Goal: Task Accomplishment & Management: Manage account settings

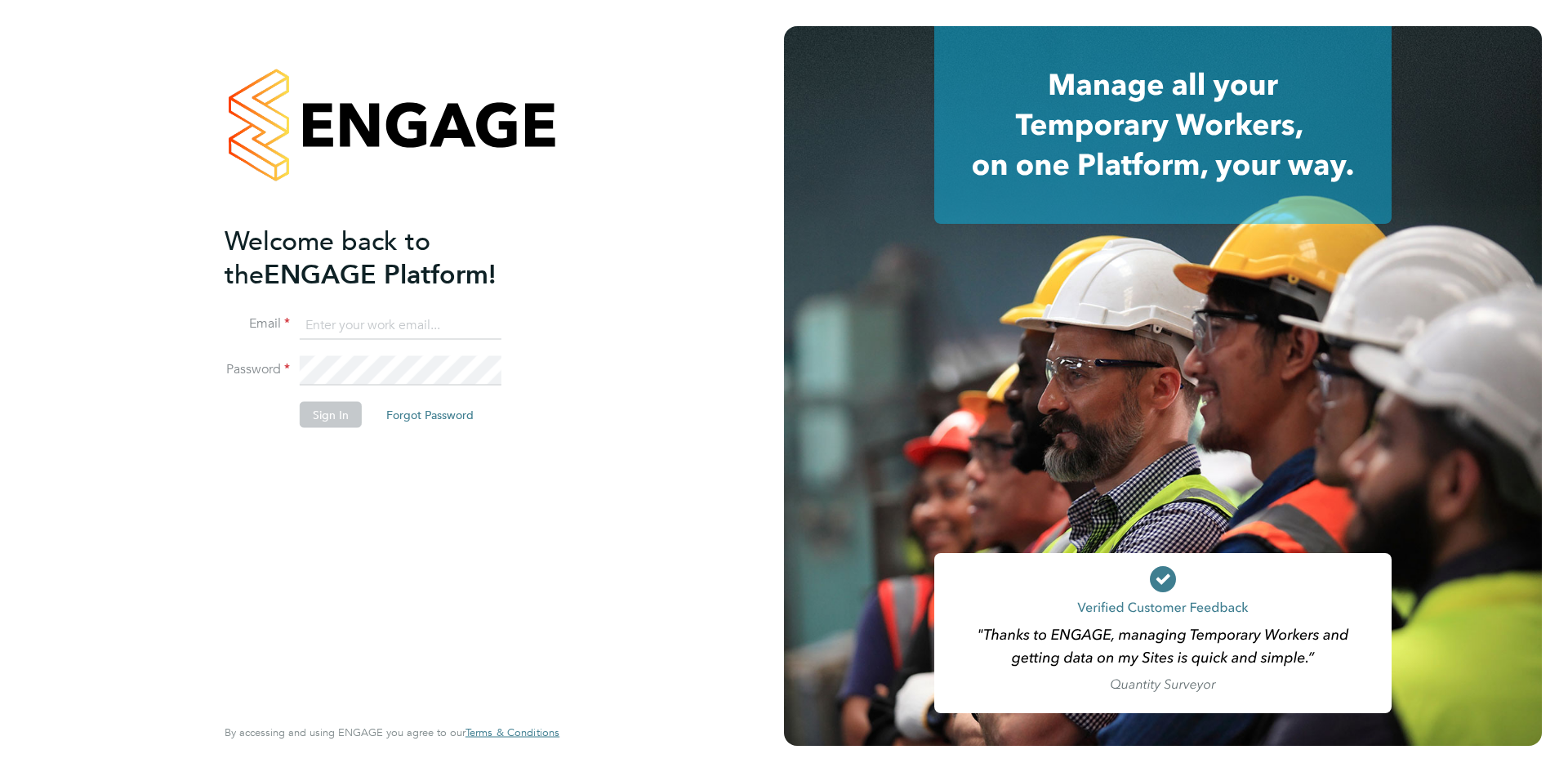
type input "lynne.andrews@randstad.co.uk"
click at [342, 405] on button "Sign In" at bounding box center [331, 414] width 62 height 27
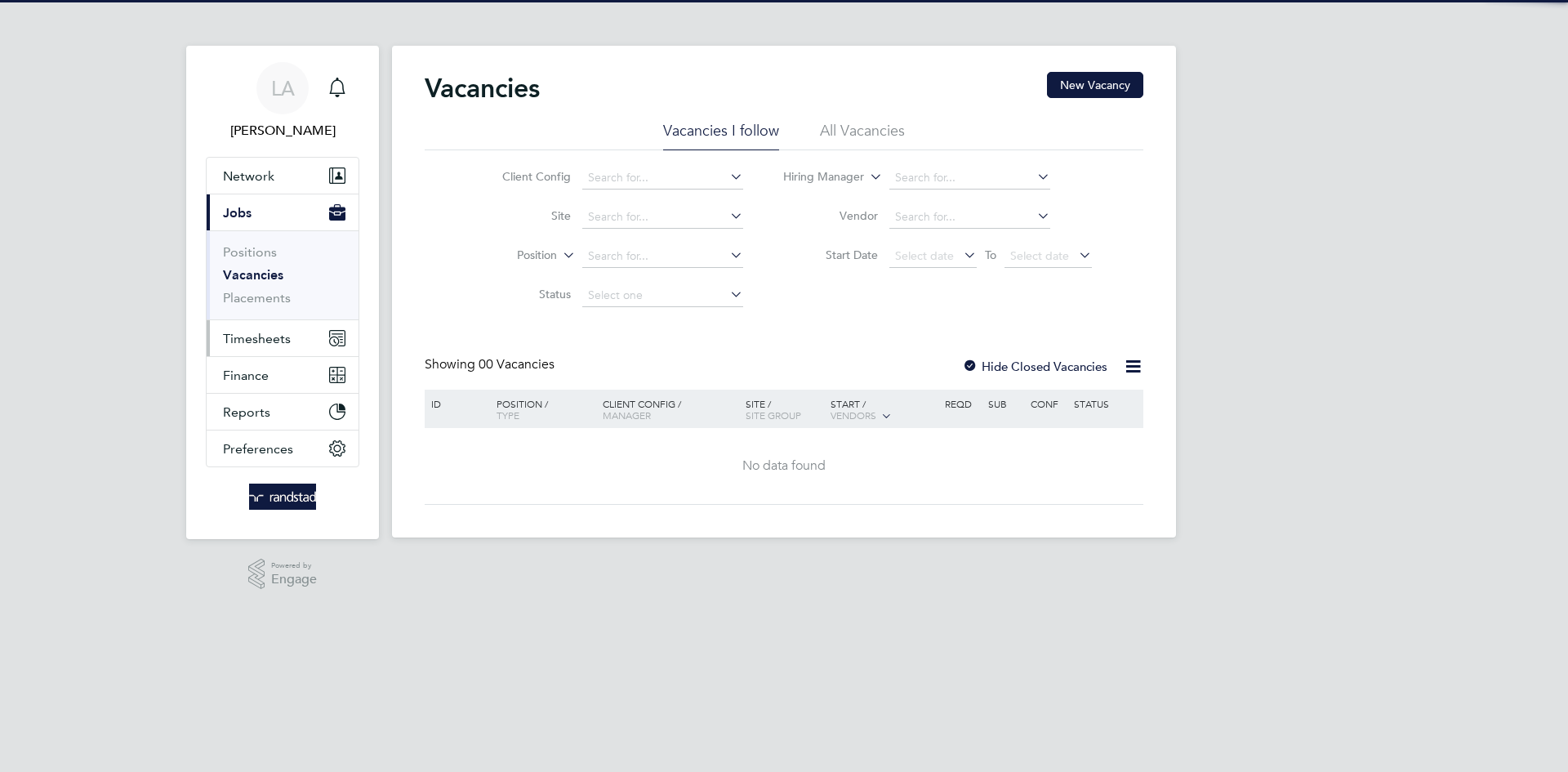
click at [245, 343] on span "Timesheets" at bounding box center [256, 339] width 68 height 15
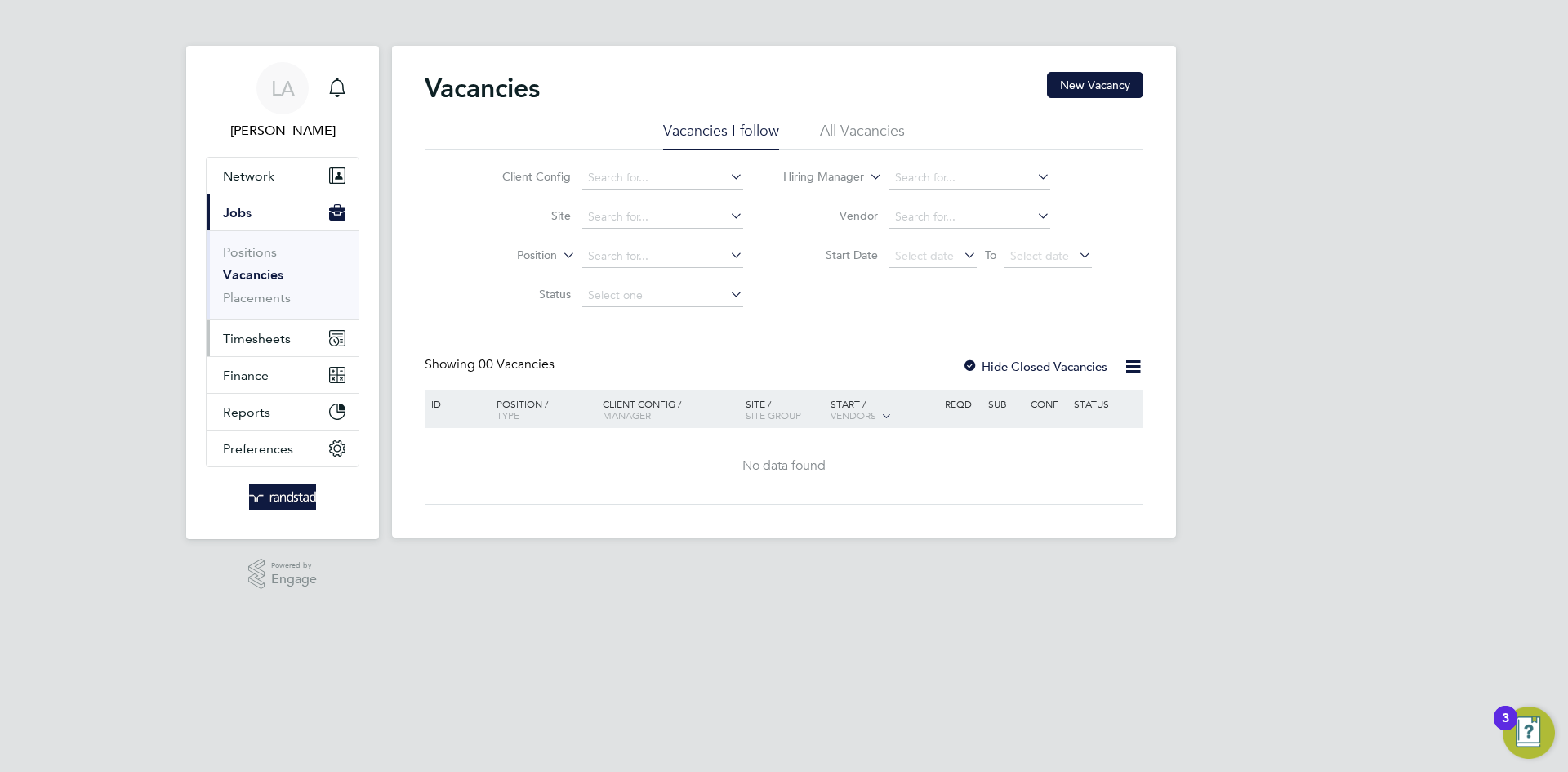
click at [262, 340] on span "Timesheets" at bounding box center [256, 339] width 68 height 15
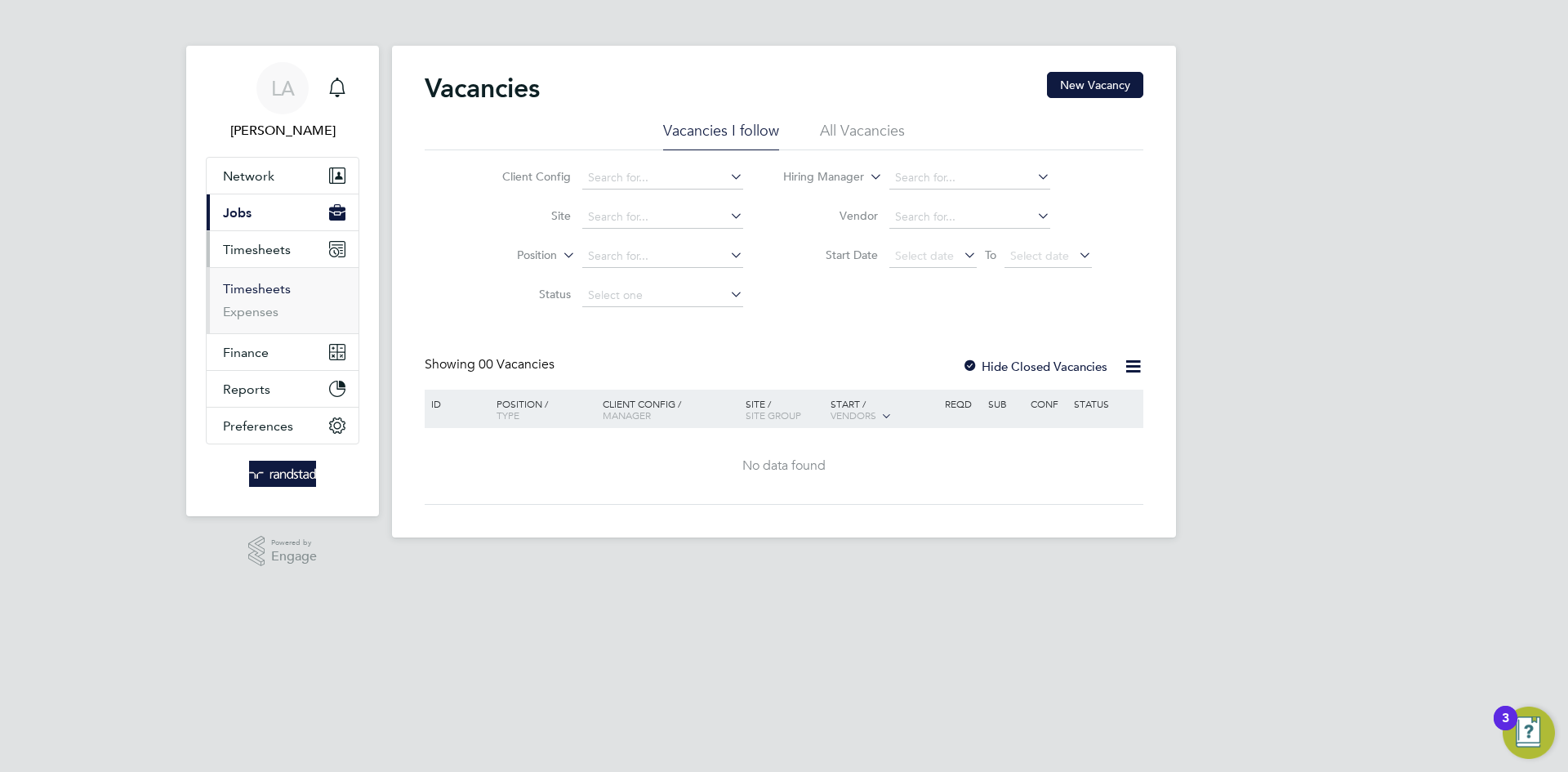
click at [262, 284] on link "Timesheets" at bounding box center [256, 289] width 68 height 15
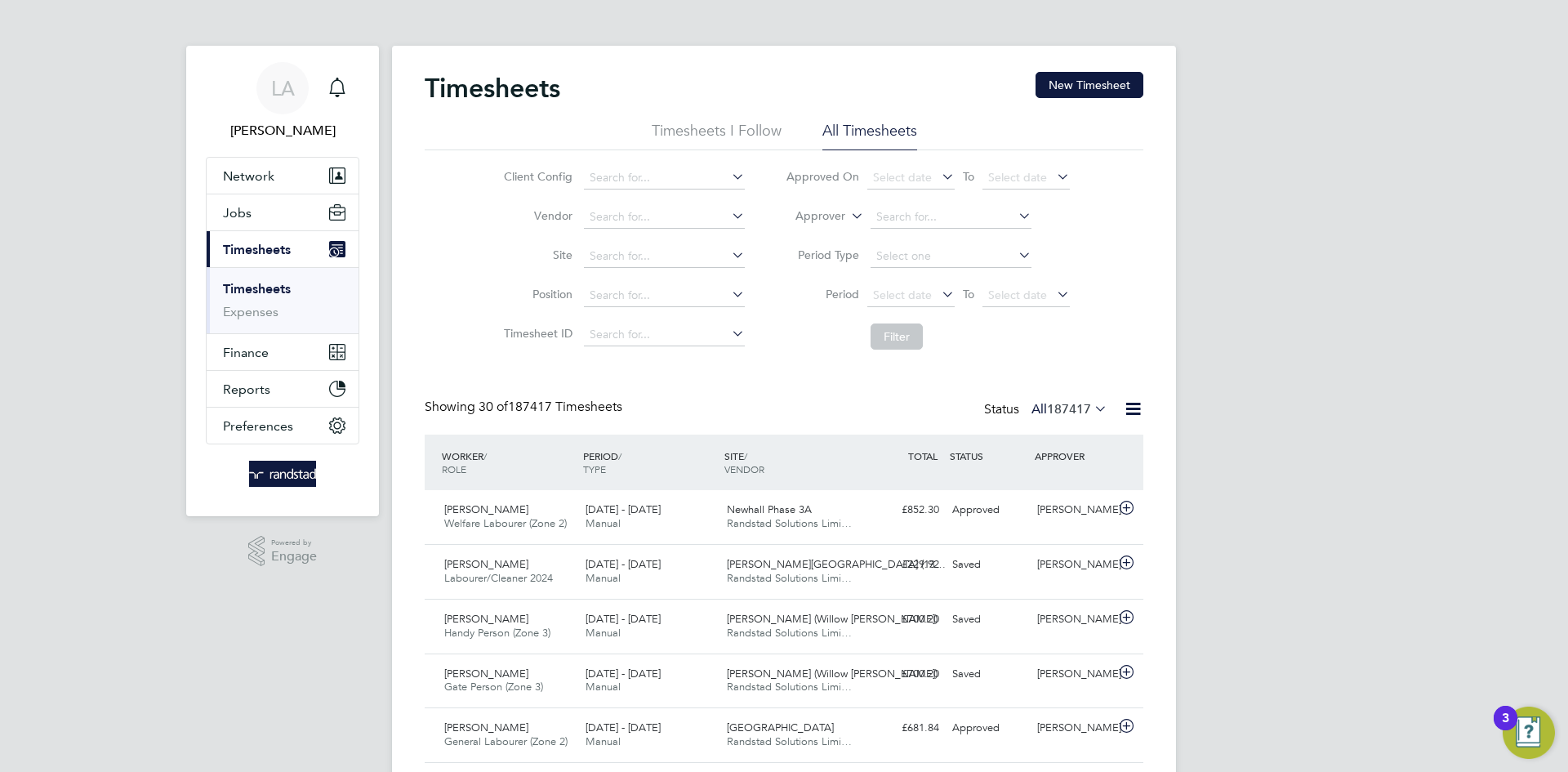
click at [848, 210] on icon at bounding box center [848, 211] width 0 height 15
click at [788, 247] on li "Approver" at bounding box center [805, 256] width 81 height 21
click at [834, 216] on label "Approver" at bounding box center [809, 216] width 74 height 16
click at [792, 233] on li "Worker" at bounding box center [805, 235] width 81 height 21
click at [934, 210] on input at bounding box center [952, 217] width 161 height 23
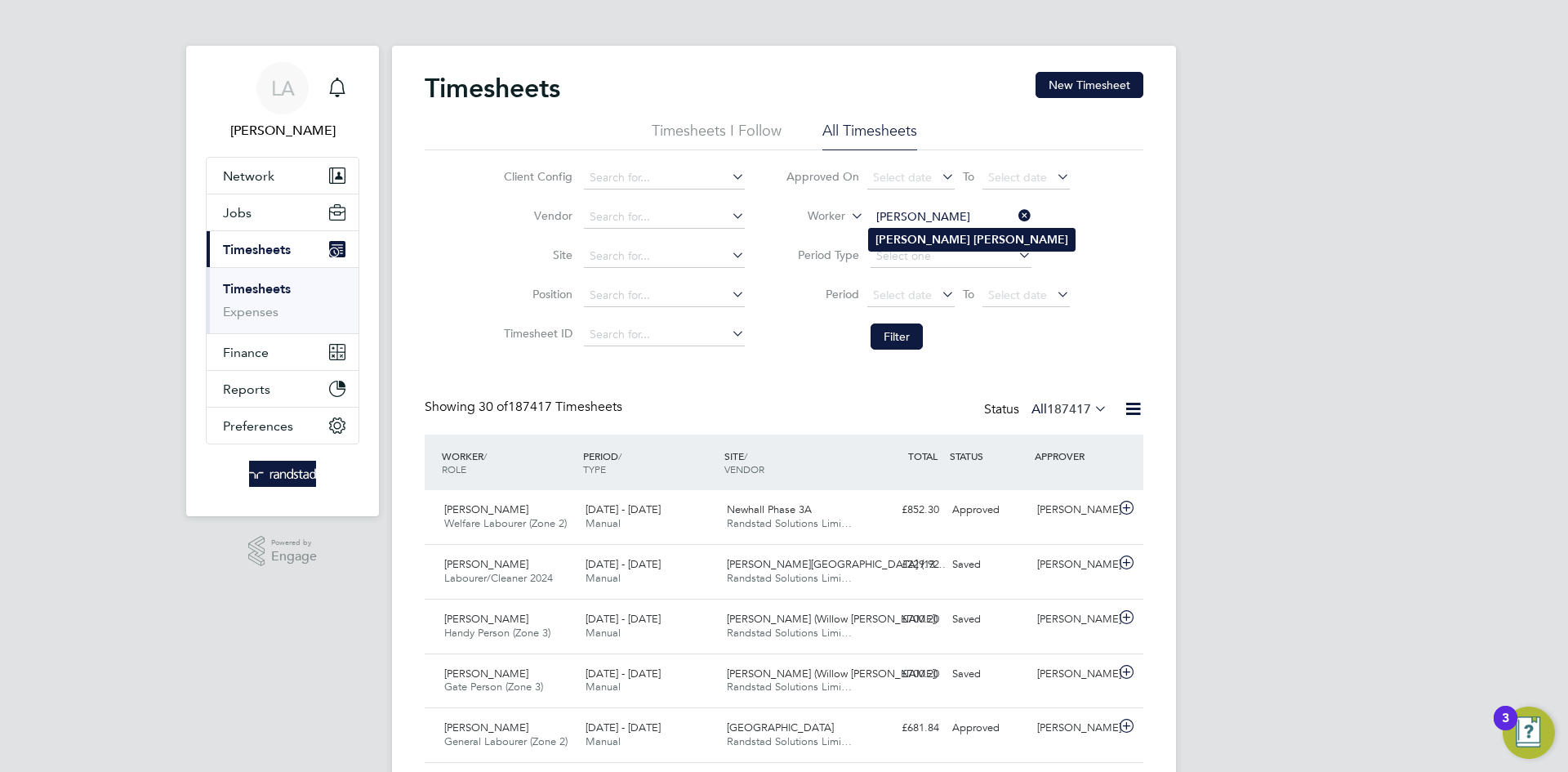
click at [974, 233] on b "Ajayi" at bounding box center [1021, 239] width 95 height 14
type input "[PERSON_NAME]"
click at [911, 339] on button "Filter" at bounding box center [897, 336] width 52 height 27
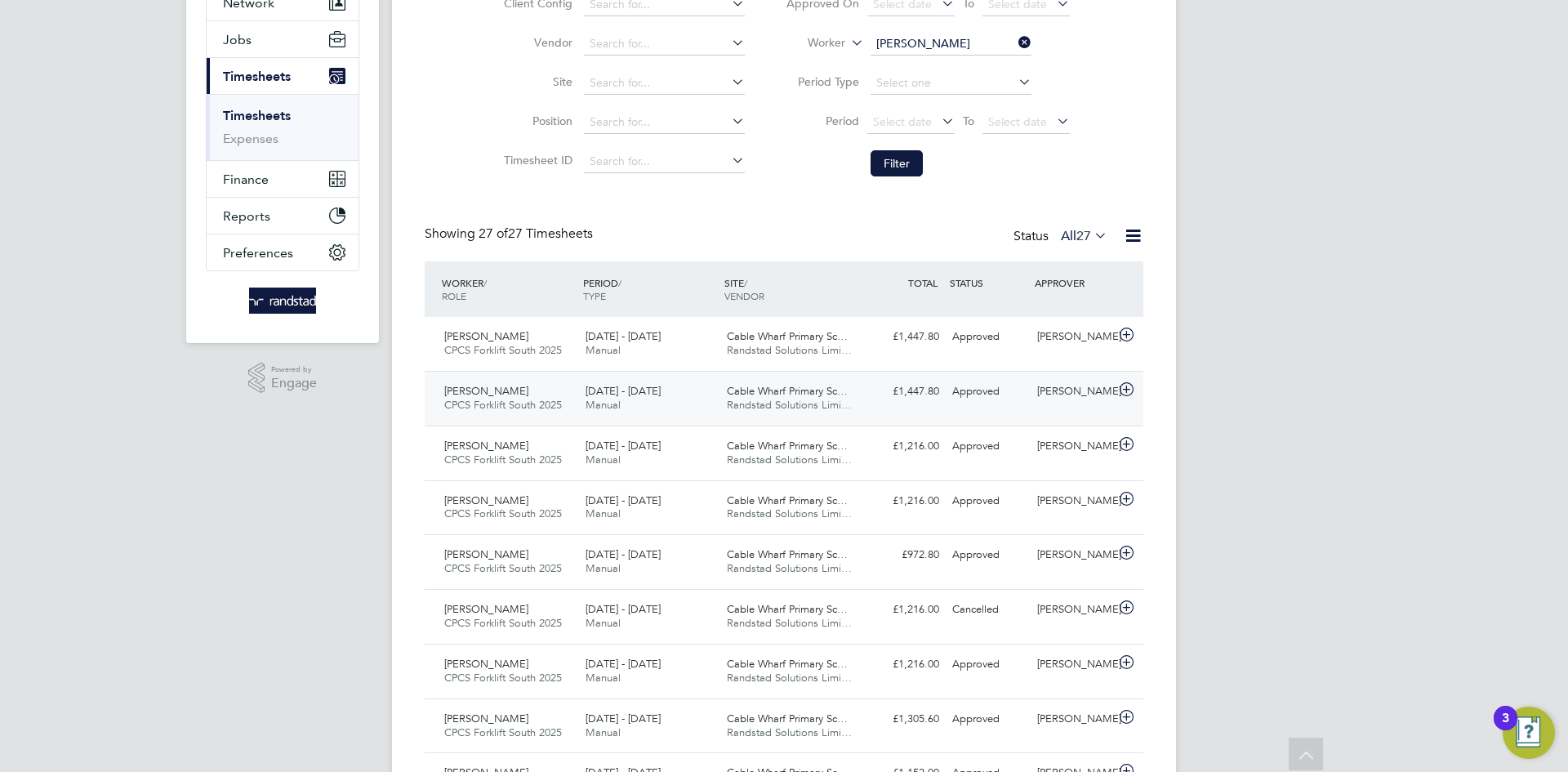
click at [1131, 386] on icon at bounding box center [1127, 389] width 21 height 13
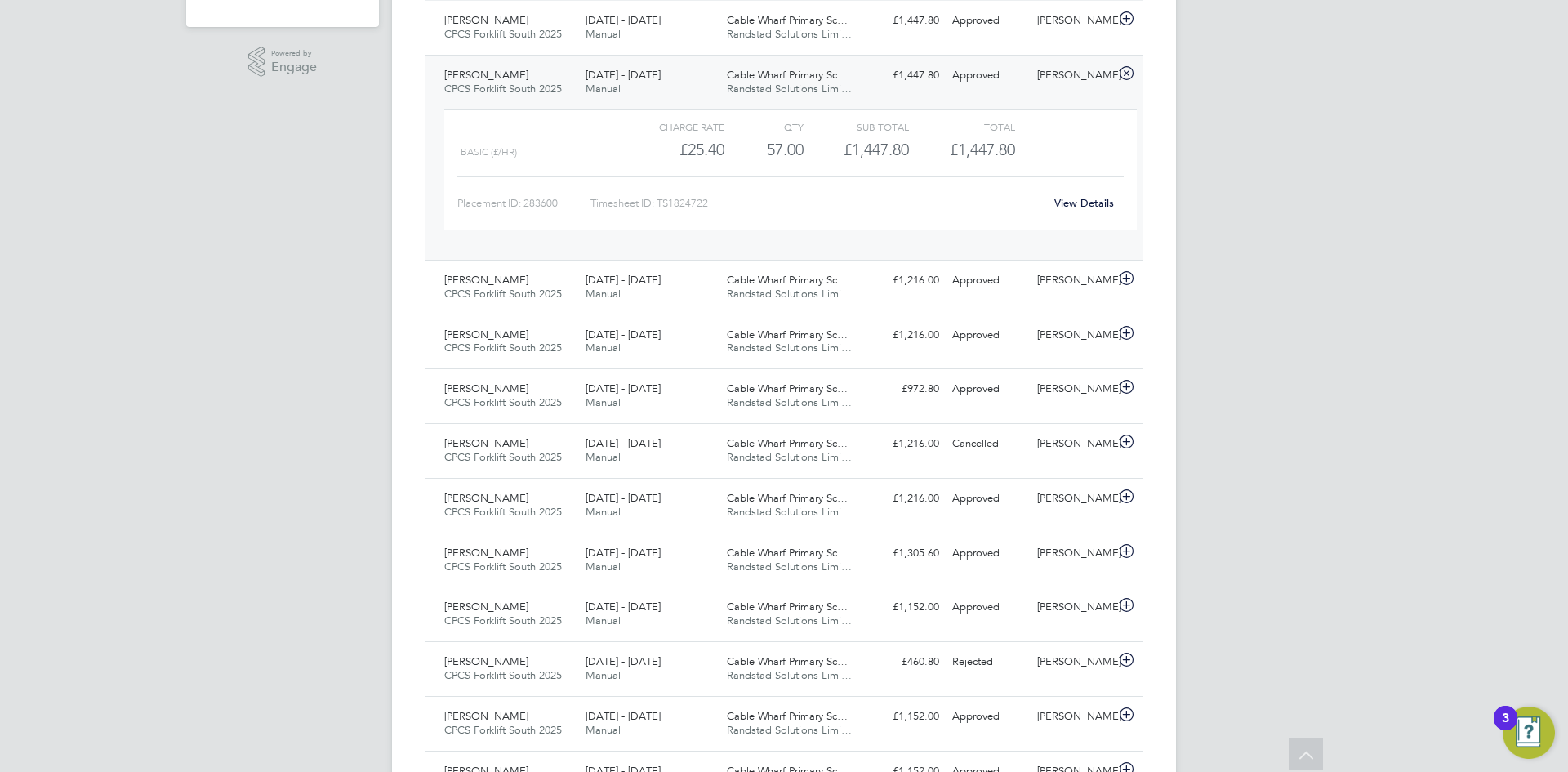
click at [1091, 206] on link "View Details" at bounding box center [1084, 203] width 60 height 14
click at [671, 441] on div "23 - 29 Aug 2025 Manual" at bounding box center [649, 451] width 141 height 41
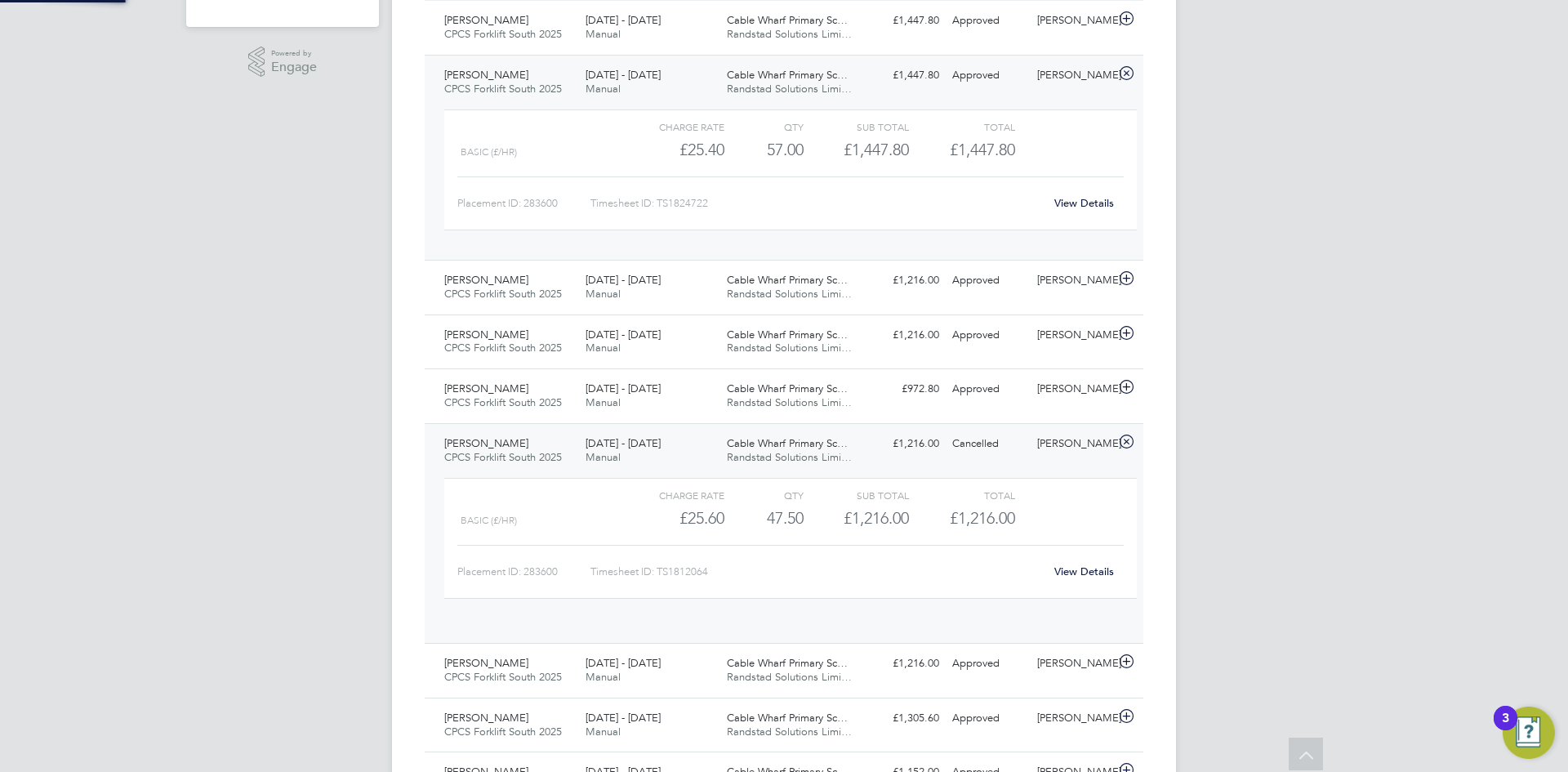
scroll to position [27, 159]
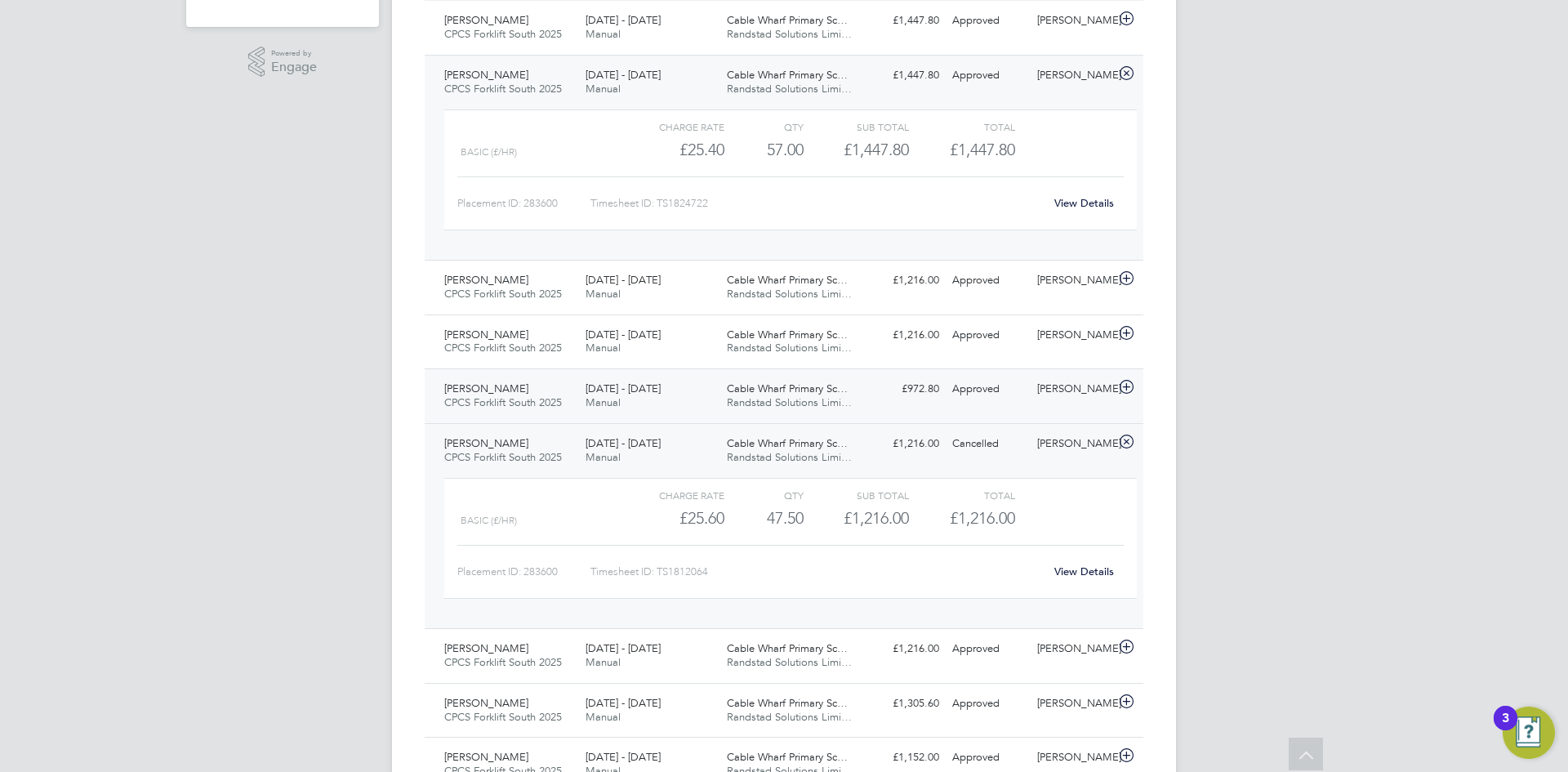
click at [693, 397] on div "23 - 29 Aug 2025 Manual" at bounding box center [649, 397] width 141 height 41
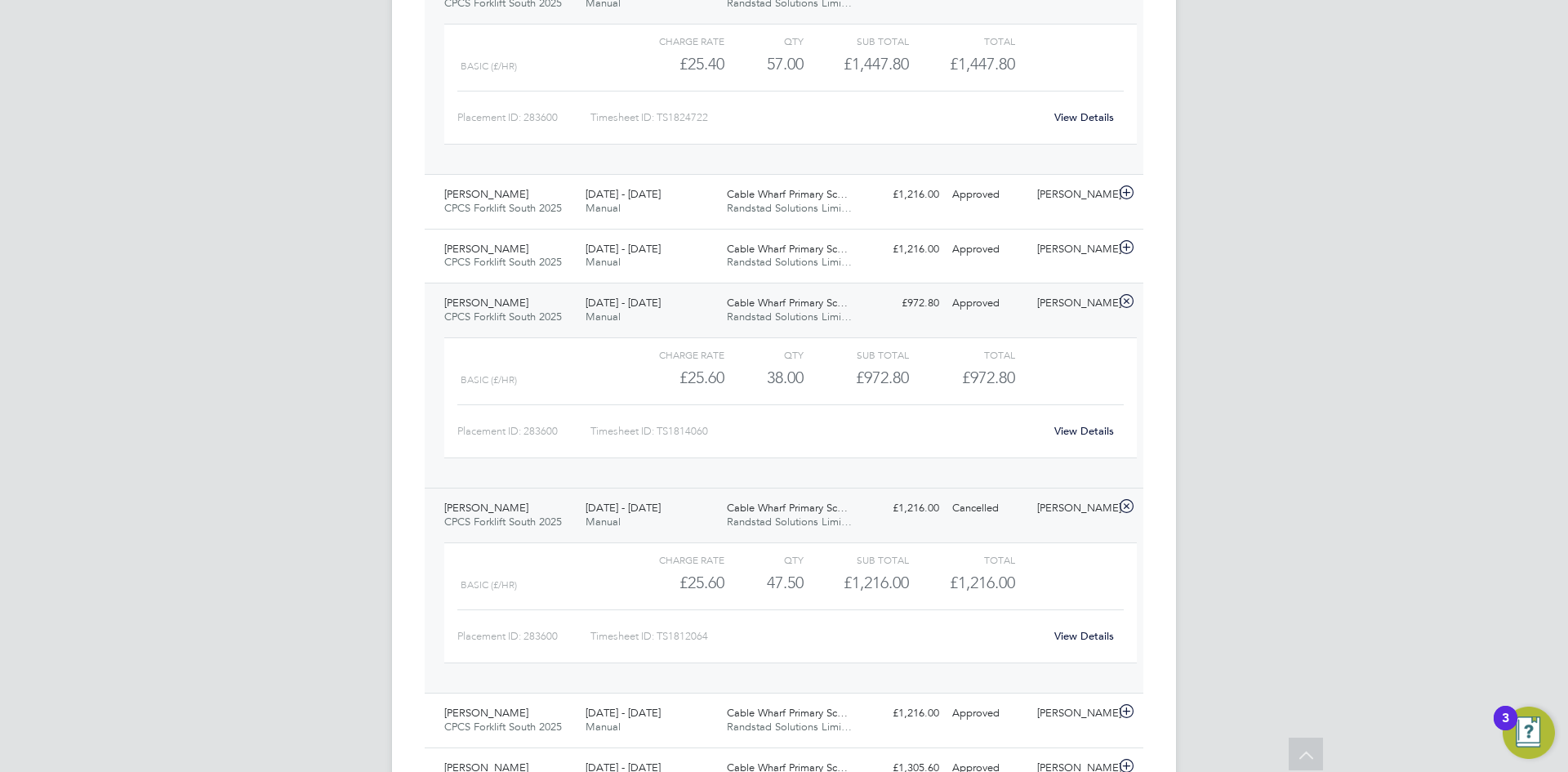
scroll to position [576, 0]
click at [997, 308] on div "Approved" at bounding box center [987, 303] width 85 height 27
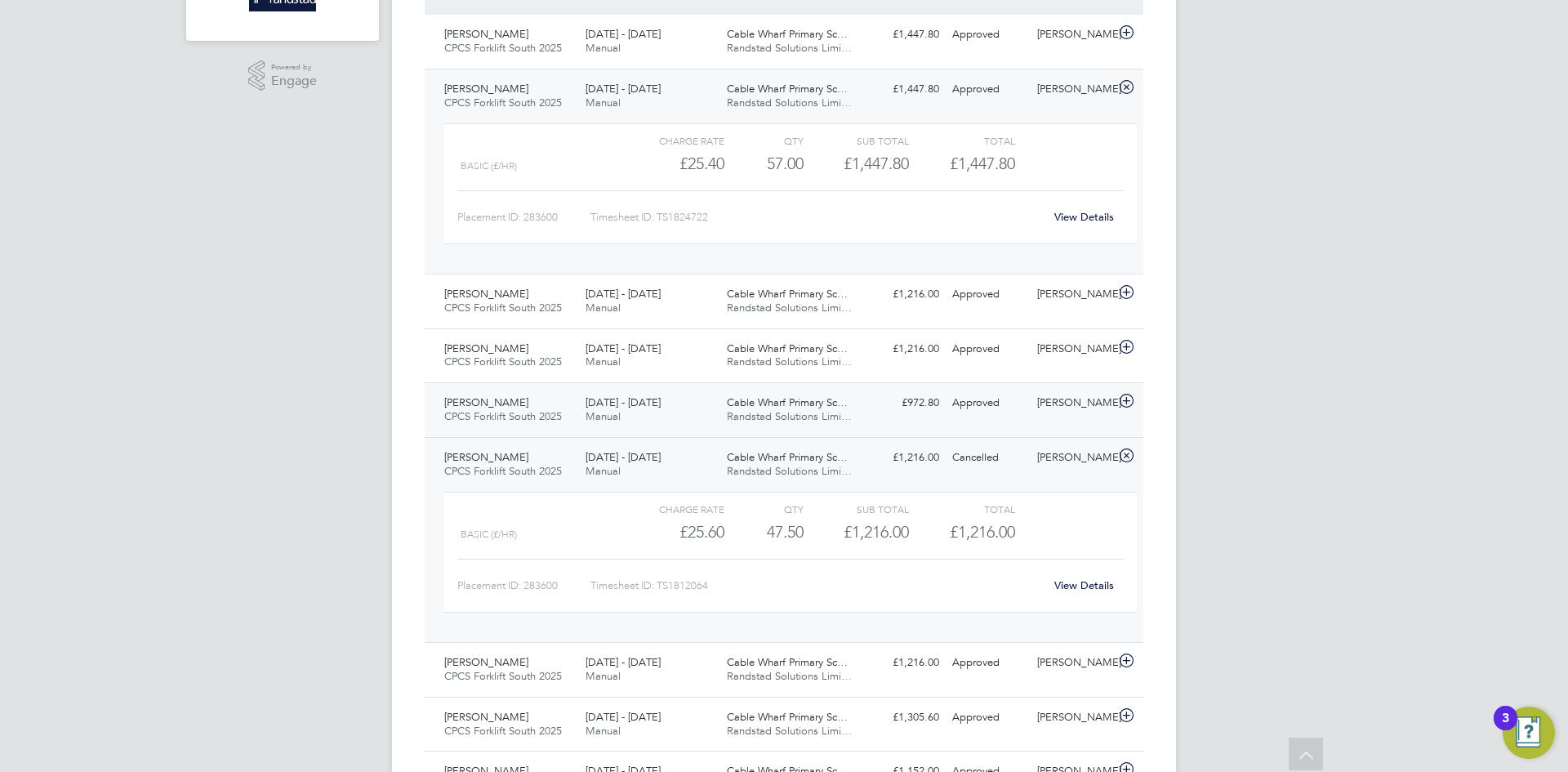
scroll to position [474, 0]
click at [930, 469] on div "£1,216.00 Cancelled" at bounding box center [903, 459] width 85 height 27
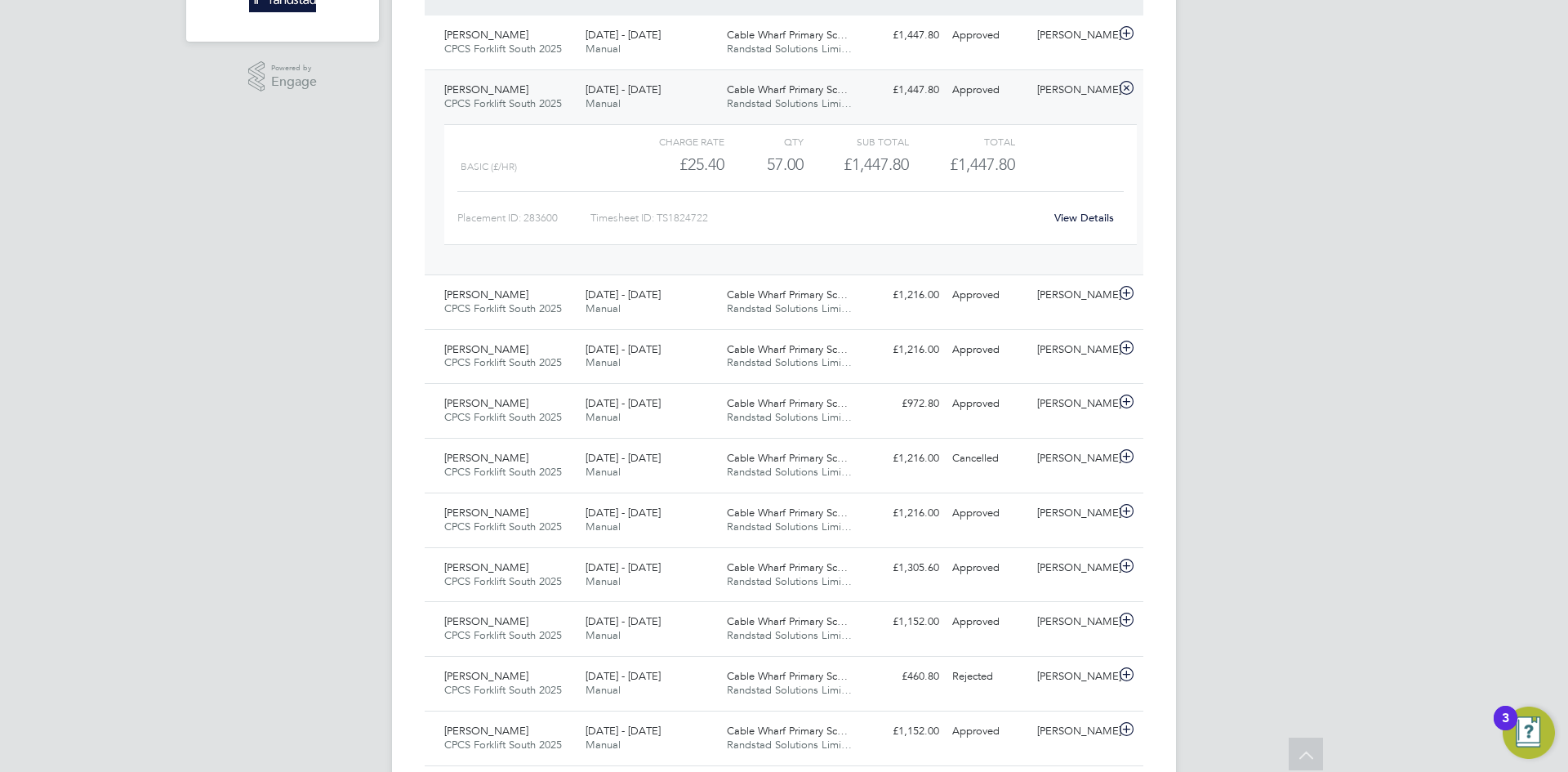
click at [696, 98] on div "13 - 19 Sep 2025 Manual" at bounding box center [649, 97] width 141 height 41
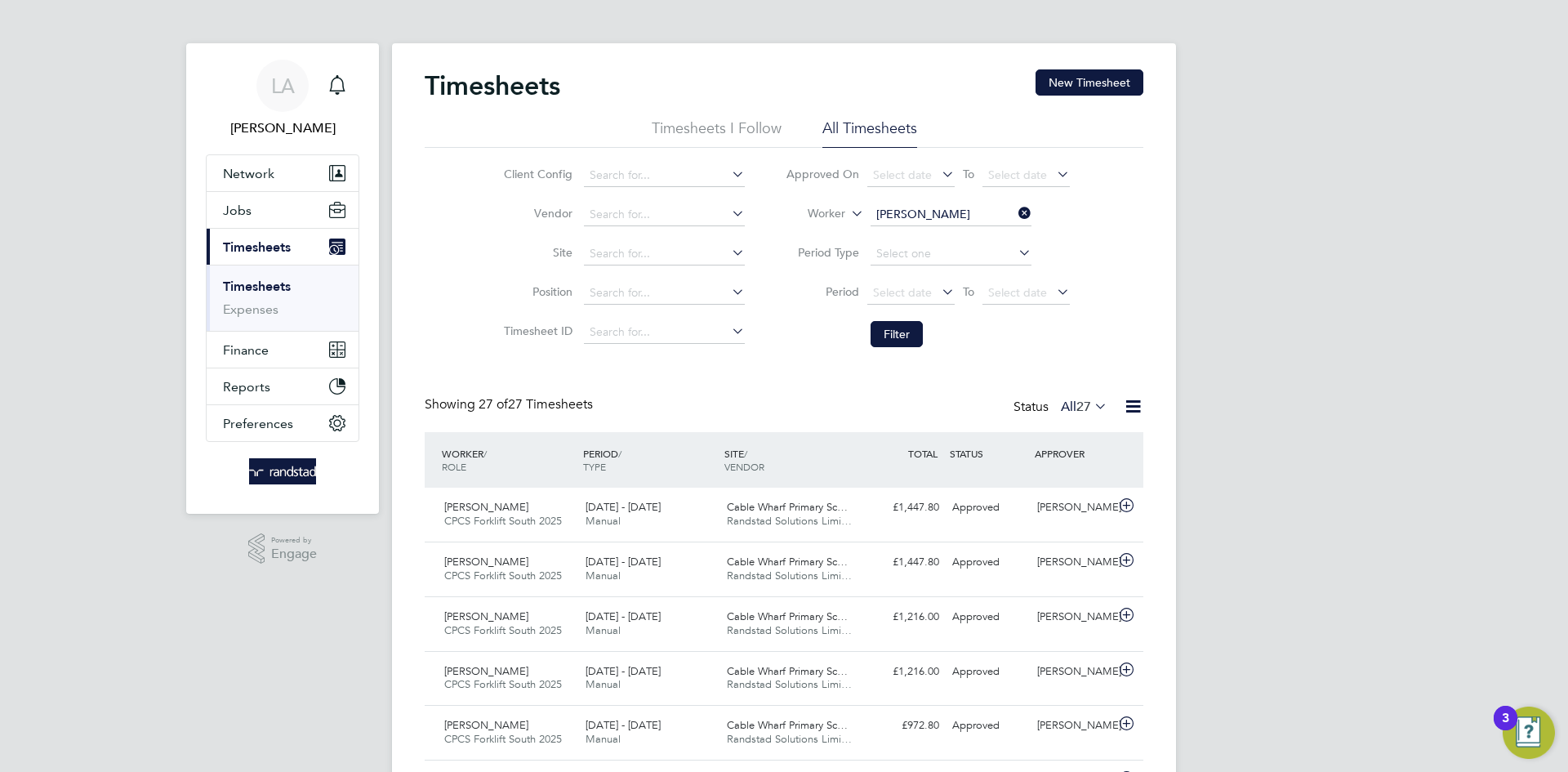
scroll to position [0, 0]
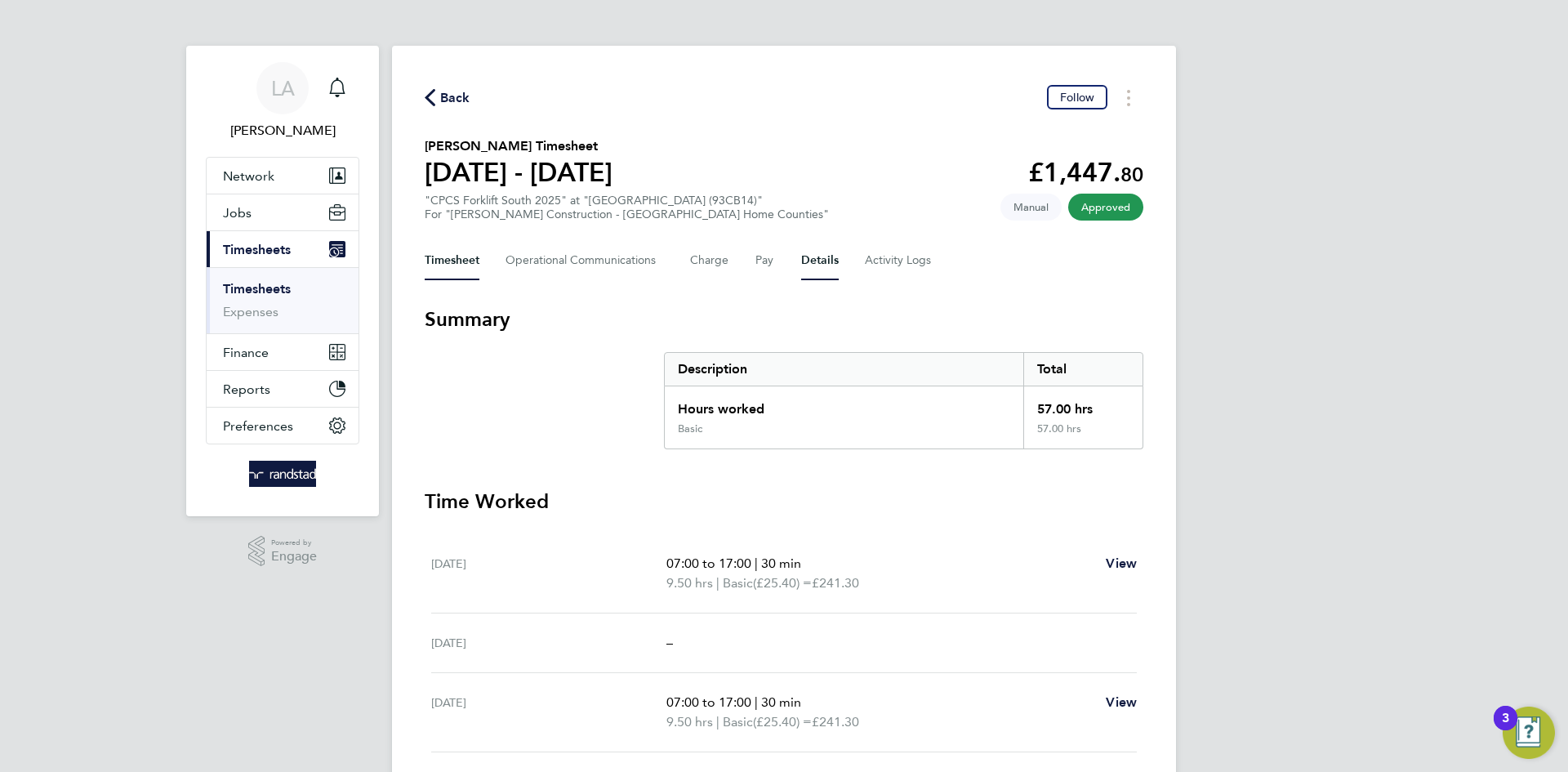
click at [810, 266] on button "Details" at bounding box center [820, 261] width 38 height 39
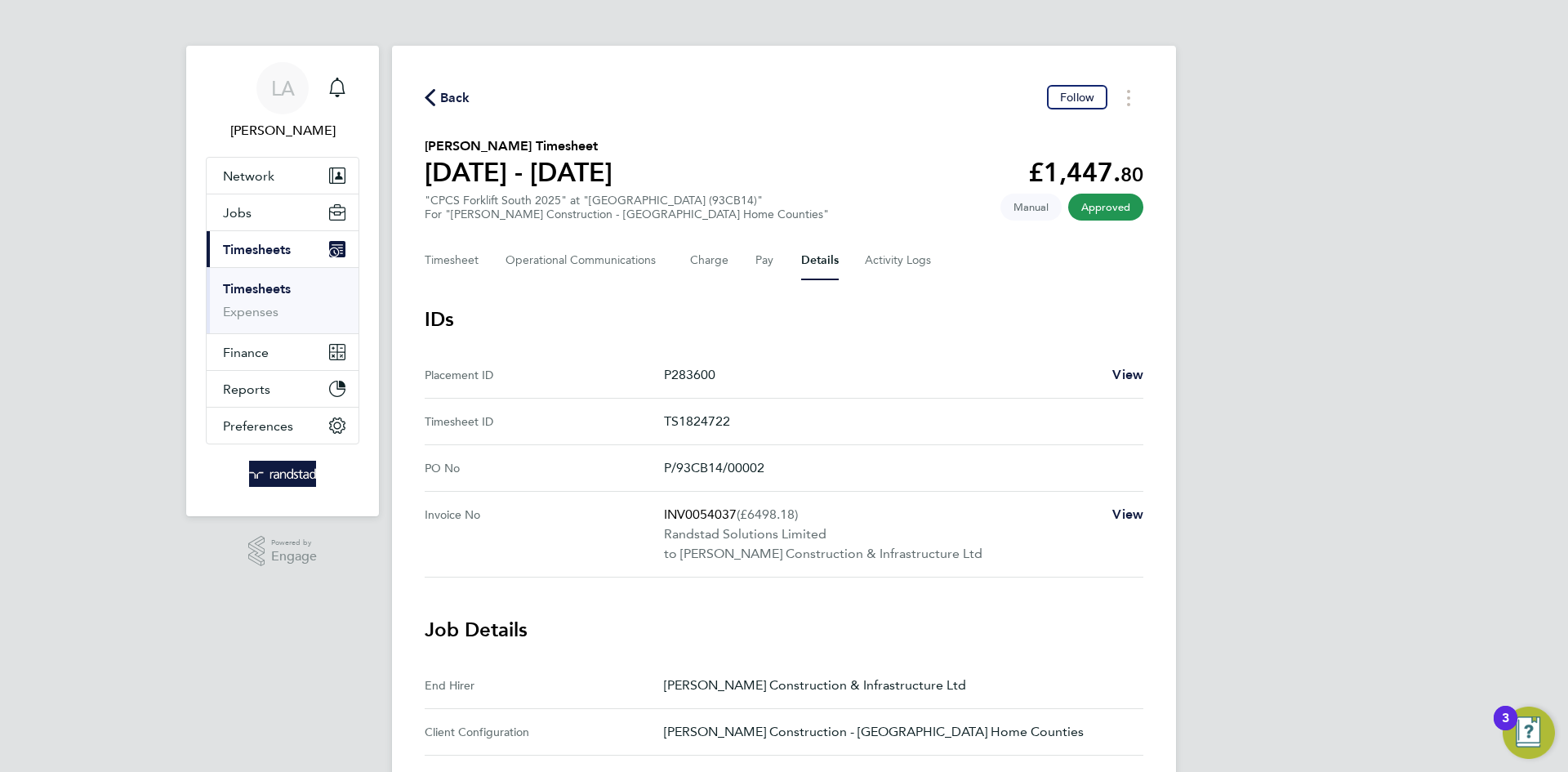
click at [446, 88] on span "Back" at bounding box center [455, 97] width 30 height 20
